Goal: Find specific page/section: Find specific page/section

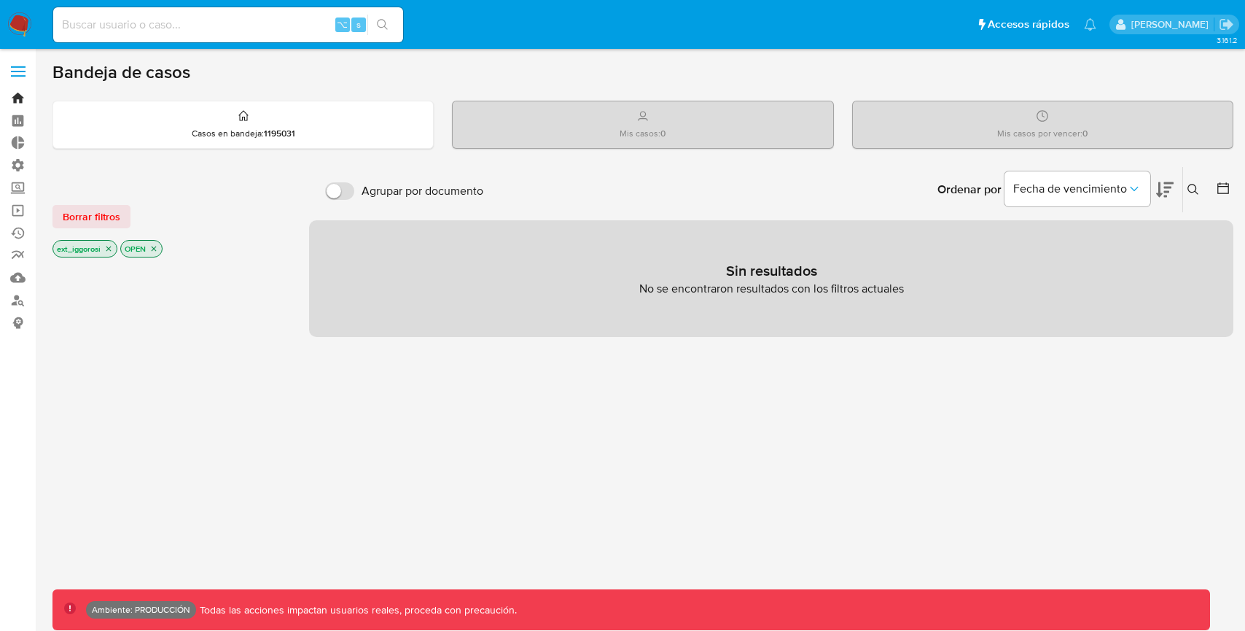
click at [13, 95] on link "Bandeja" at bounding box center [87, 98] width 174 height 23
click at [22, 23] on img at bounding box center [19, 24] width 25 height 25
click at [112, 213] on span "Borrar filtros" at bounding box center [92, 216] width 58 height 20
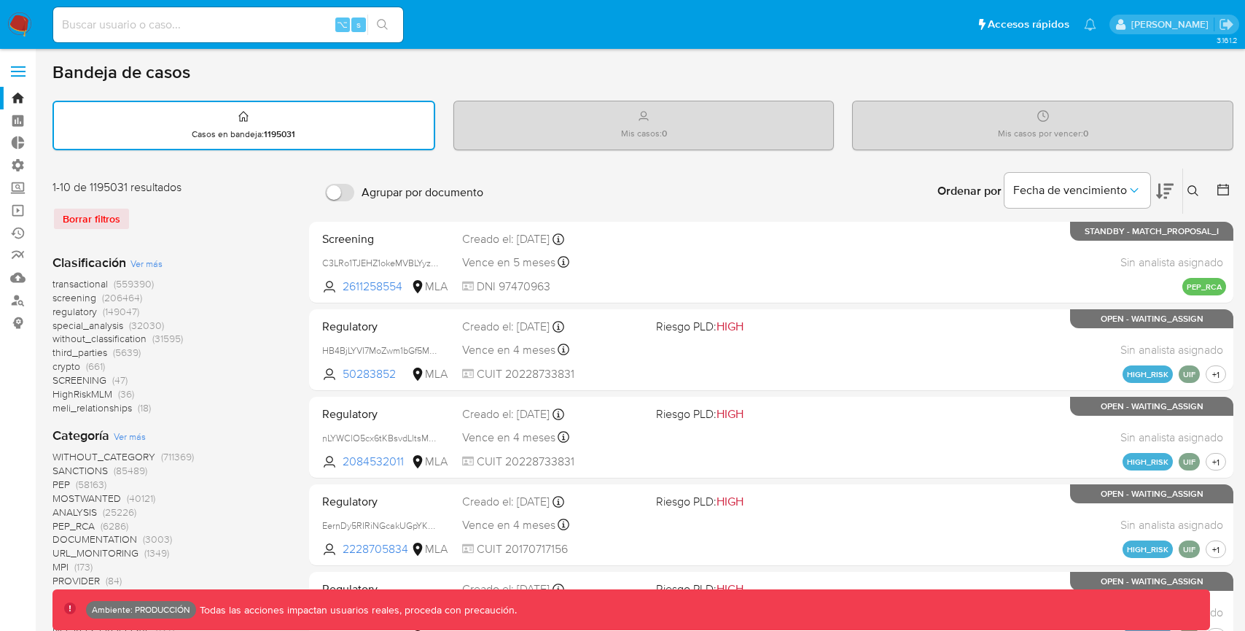
drag, startPoint x: 421, startPoint y: 14, endPoint x: 551, endPoint y: 35, distance: 131.5
click at [551, 35] on ul "Pausado Ver notificaciones ⌥ s Accesos rápidos Presiona las siguientes teclas p…" at bounding box center [575, 24] width 1058 height 36
